Goal: Communication & Community: Answer question/provide support

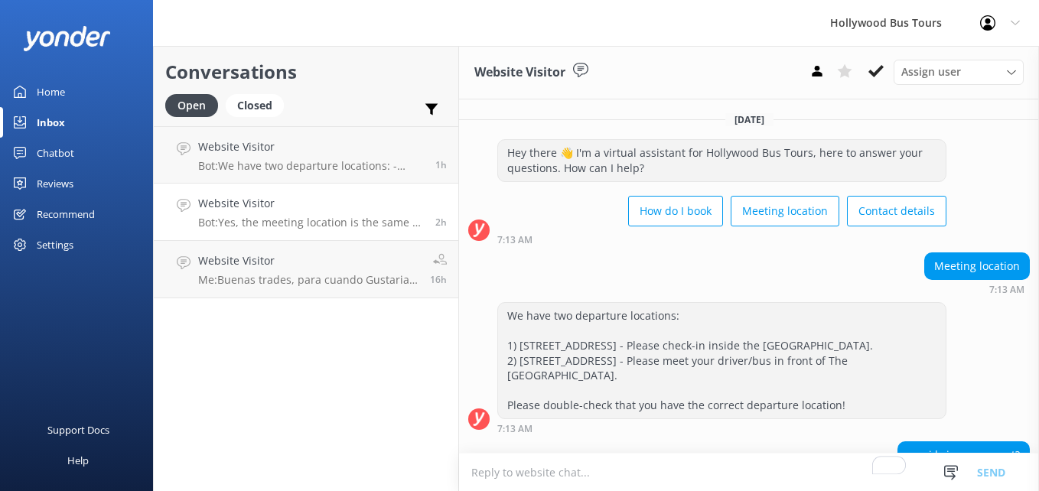
scroll to position [231, 0]
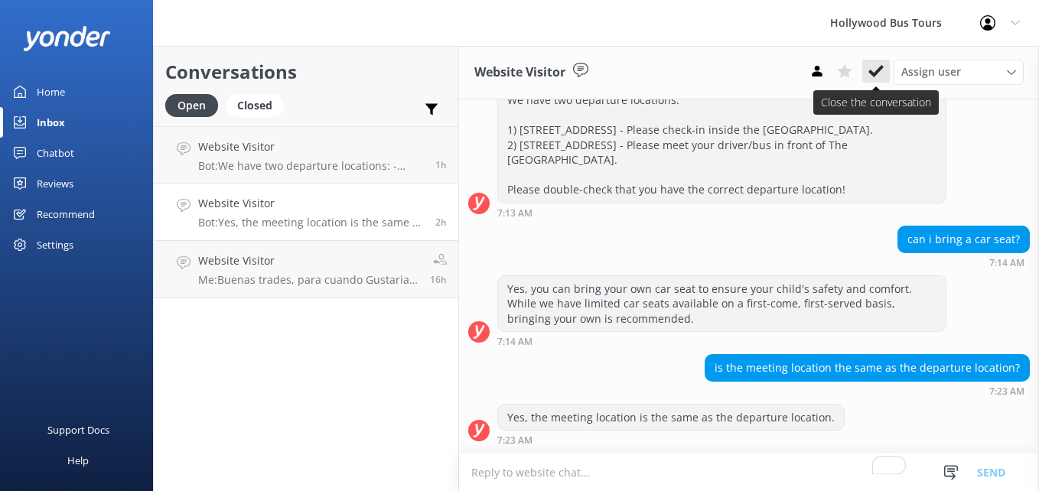
click at [879, 64] on icon at bounding box center [876, 71] width 15 height 15
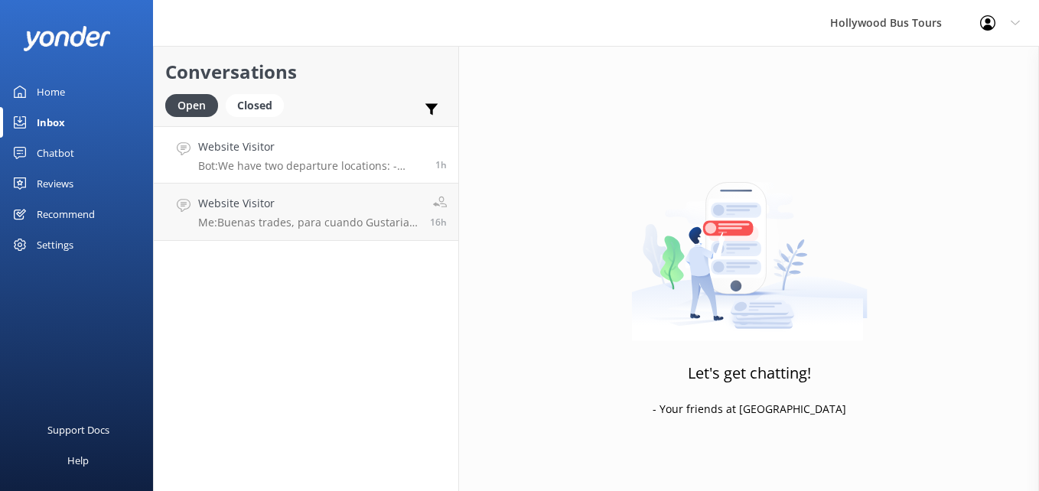
click at [307, 169] on p "Bot: We have two departure locations: - [STREET_ADDRESS]. Please check-in insid…" at bounding box center [311, 166] width 226 height 14
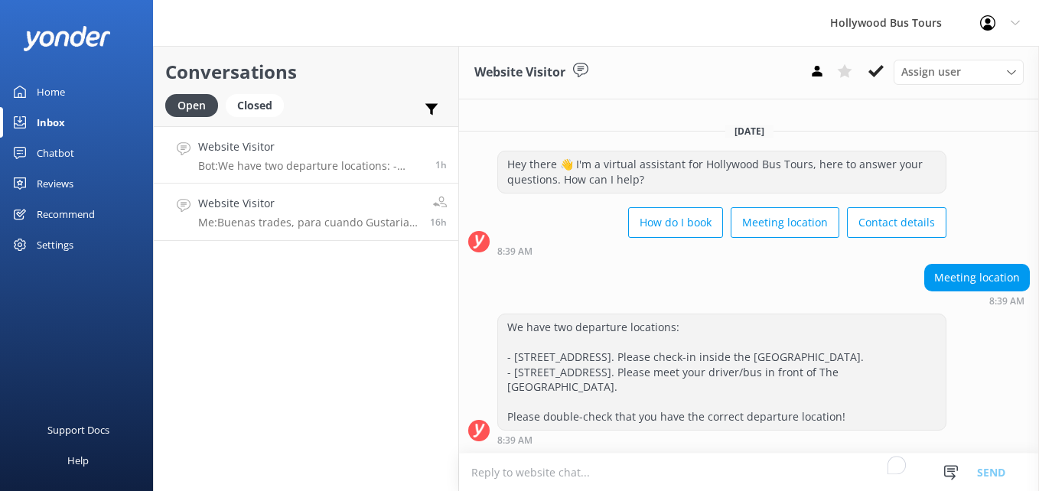
scroll to position [4, 0]
click at [324, 201] on h4 "Website Visitor" at bounding box center [308, 203] width 220 height 17
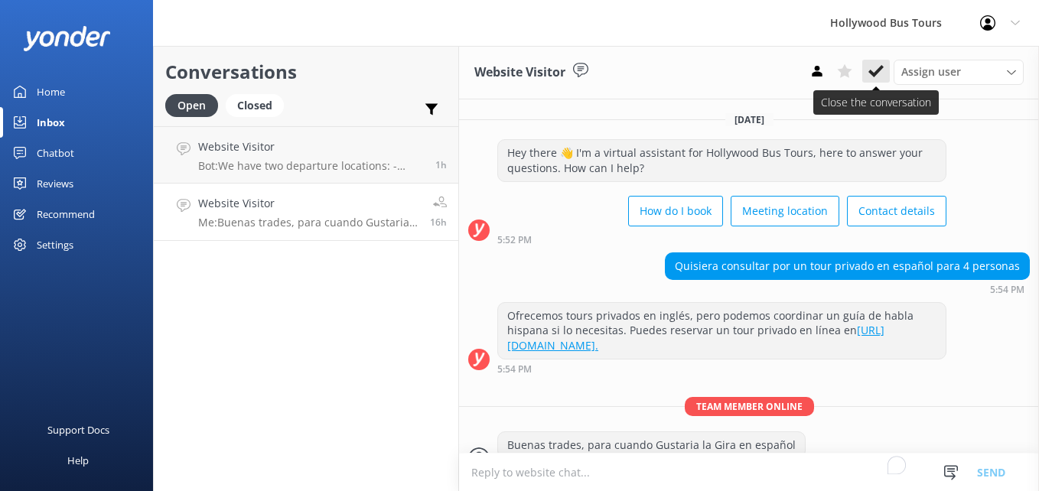
scroll to position [28, 0]
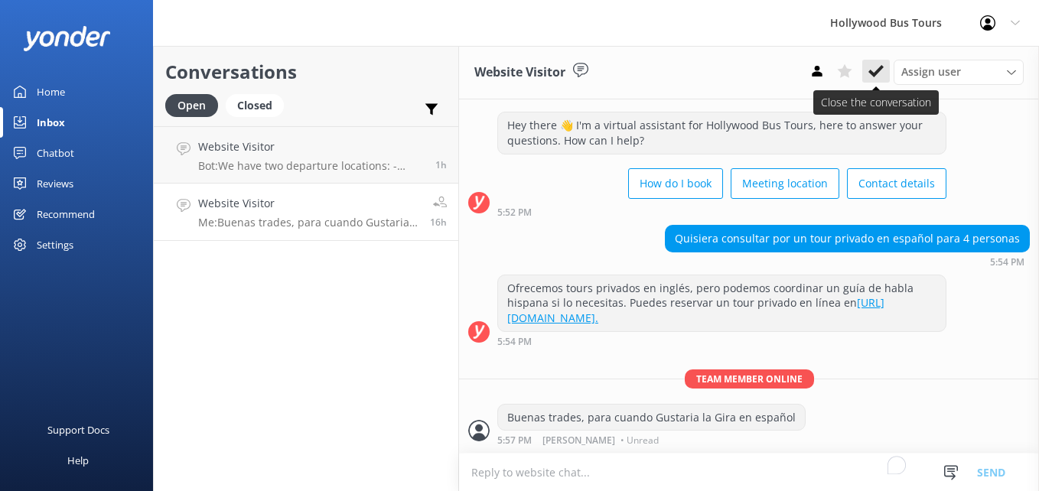
click at [872, 73] on use at bounding box center [876, 71] width 15 height 12
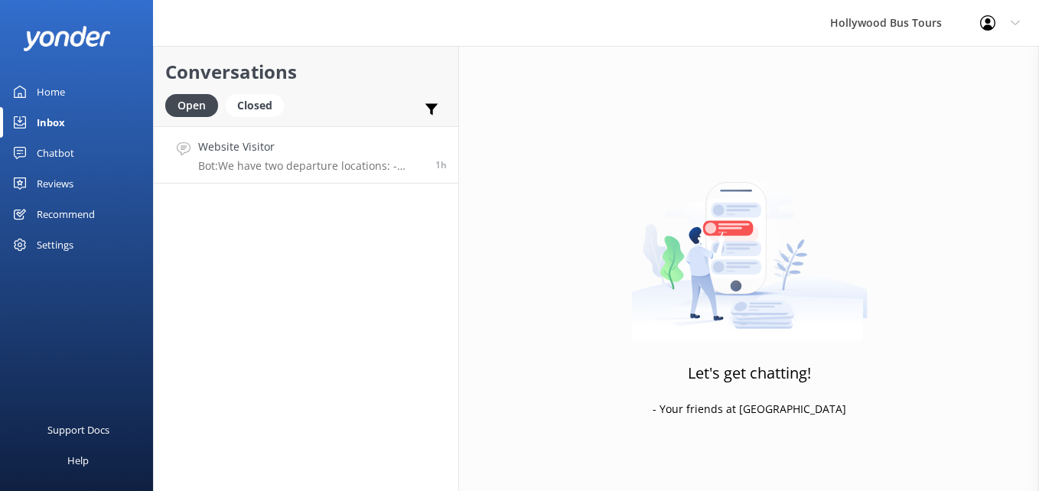
click at [395, 156] on div "Website Visitor Bot: We have two departure locations: - [STREET_ADDRESS]. Pleas…" at bounding box center [311, 155] width 226 height 33
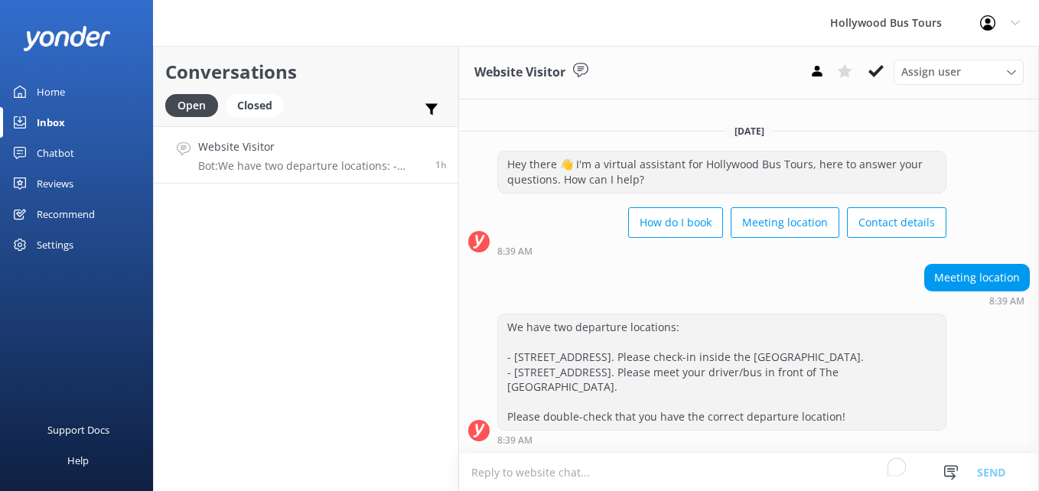
scroll to position [4, 0]
click at [872, 64] on icon at bounding box center [876, 71] width 15 height 15
